Goal: Information Seeking & Learning: Learn about a topic

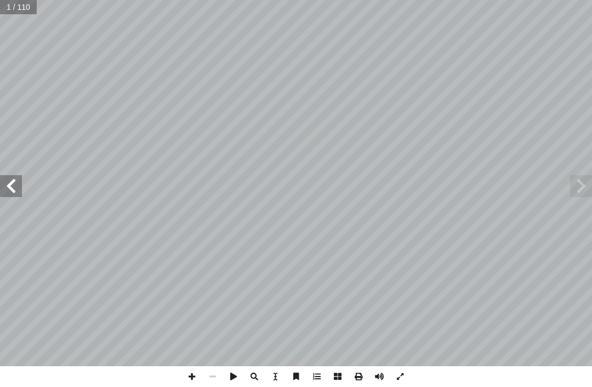
click at [589, 186] on span at bounding box center [581, 186] width 22 height 22
click at [585, 190] on span at bounding box center [581, 186] width 22 height 22
